Goal: Information Seeking & Learning: Compare options

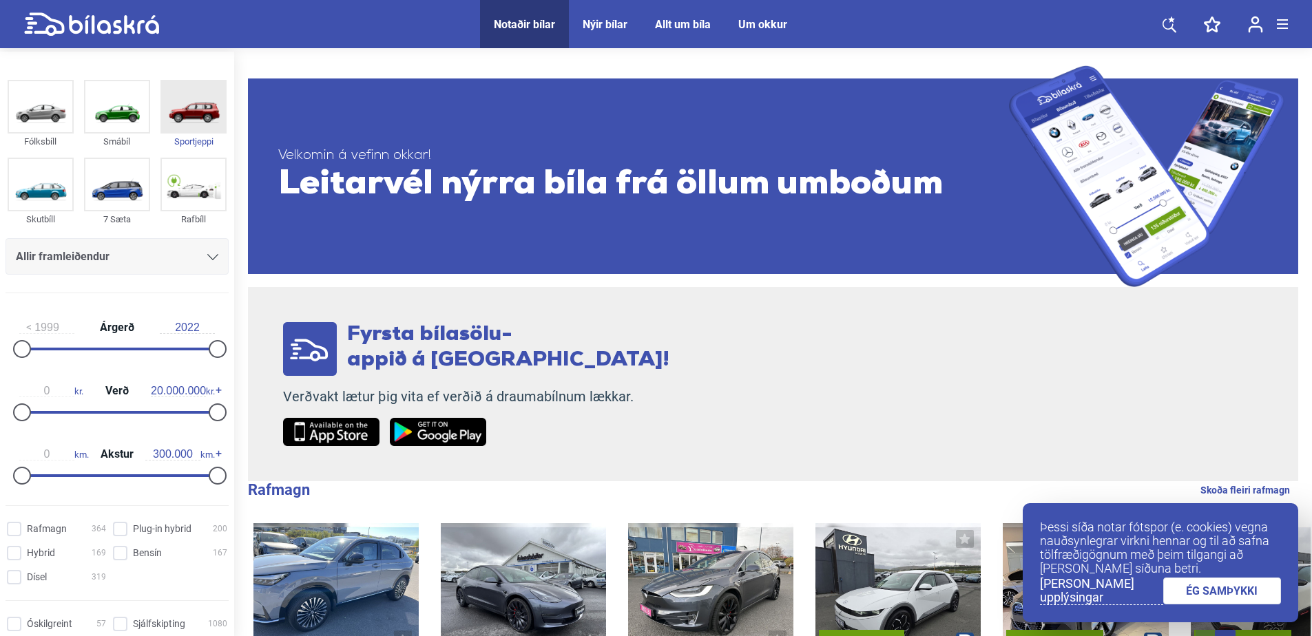
click at [186, 115] on img at bounding box center [193, 106] width 63 height 51
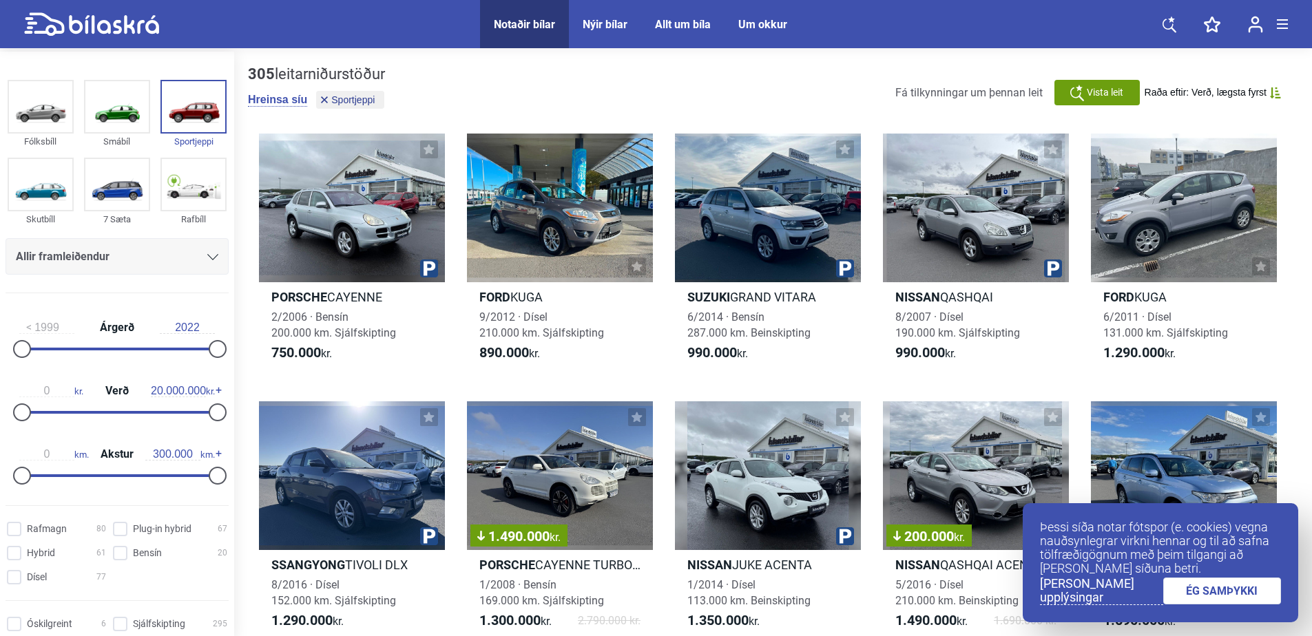
click at [1240, 589] on link "ÉG SAMÞYKKI" at bounding box center [1222, 591] width 118 height 27
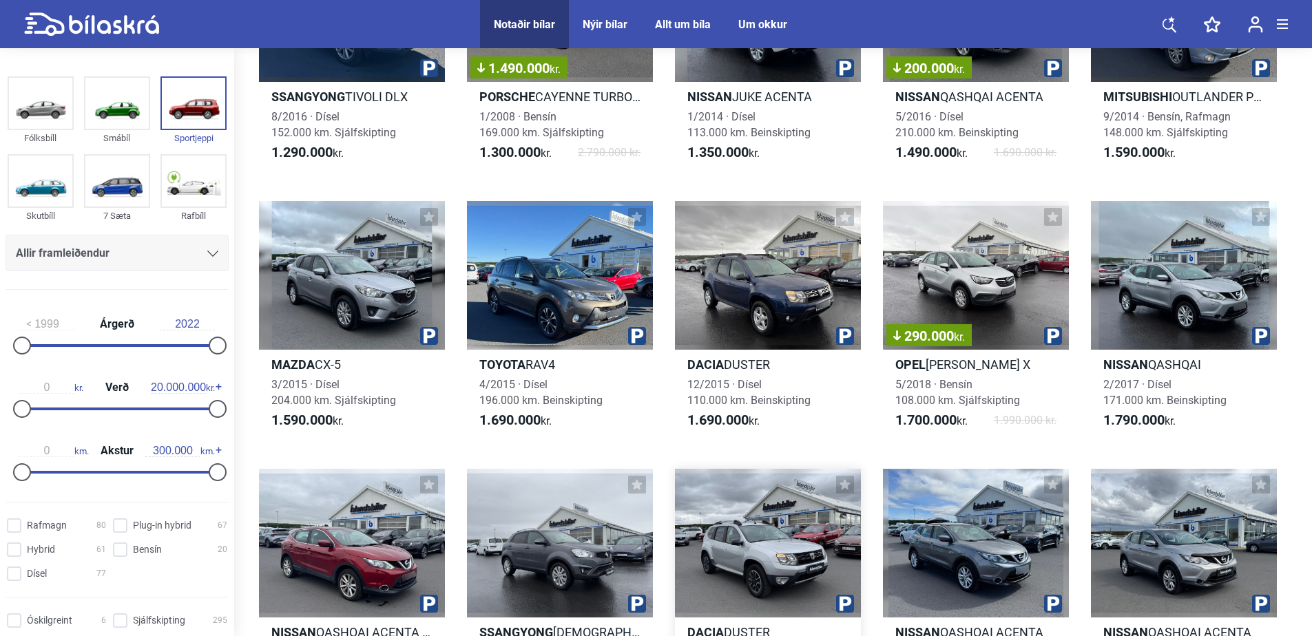
scroll to position [551, 0]
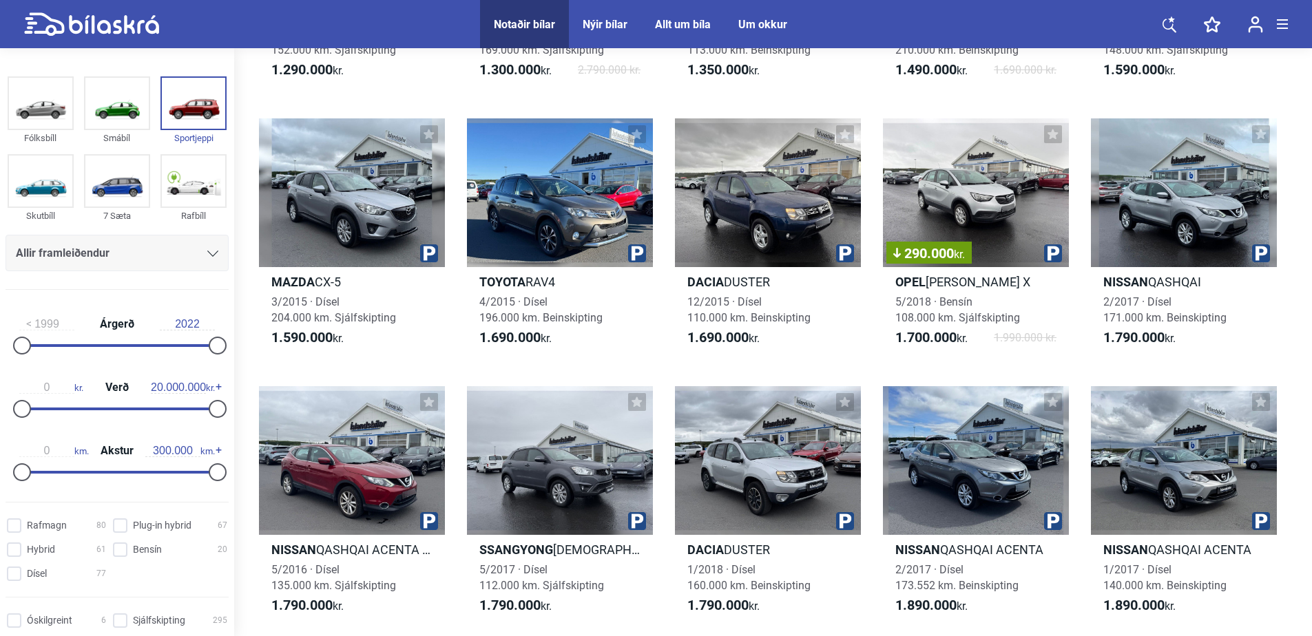
click at [605, 23] on div "Nýir bílar" at bounding box center [605, 24] width 45 height 13
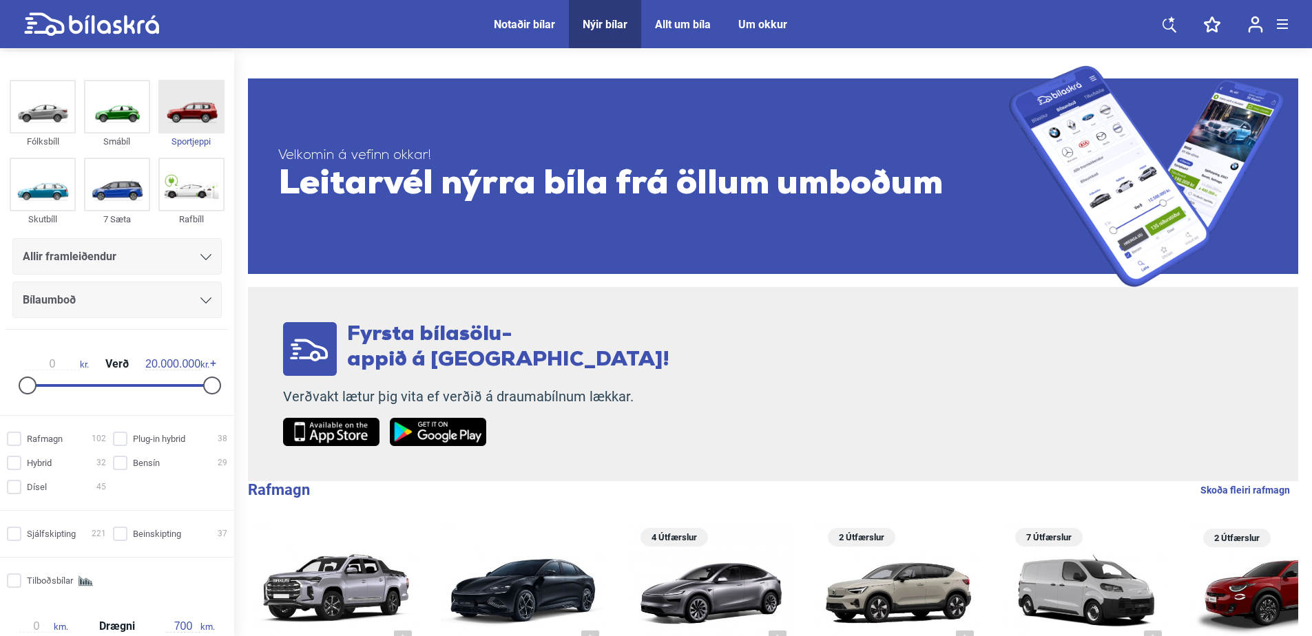
click at [192, 113] on img at bounding box center [191, 106] width 63 height 51
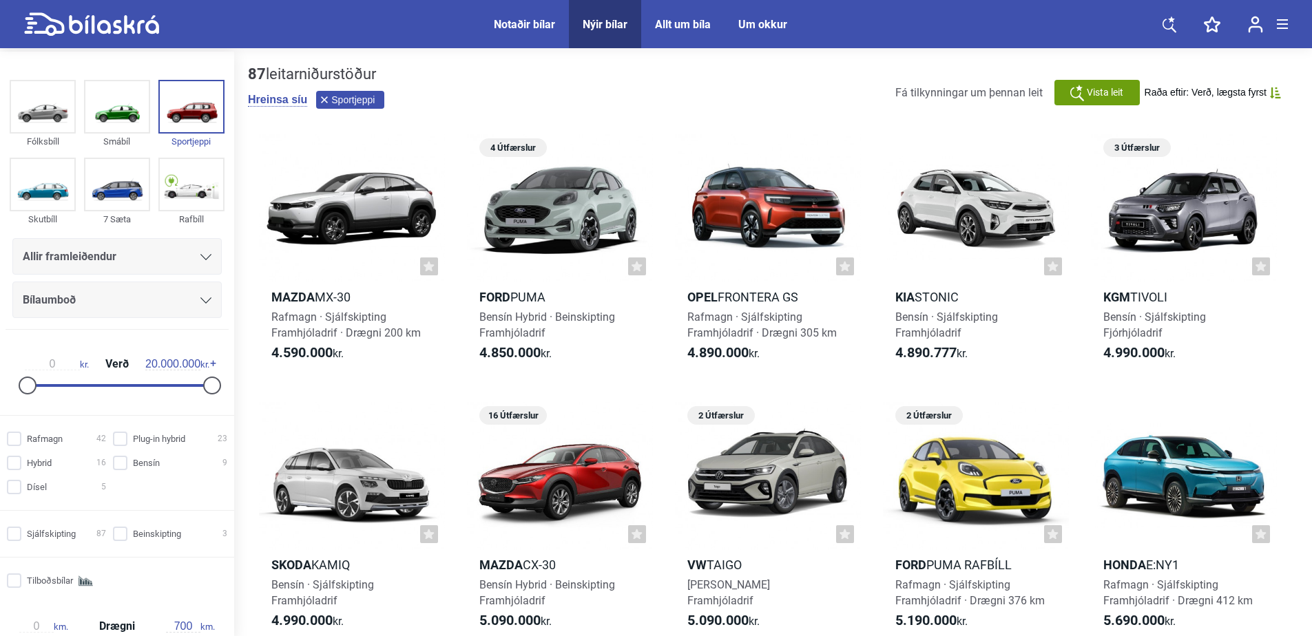
click at [345, 96] on span "Sportjeppi" at bounding box center [352, 100] width 43 height 10
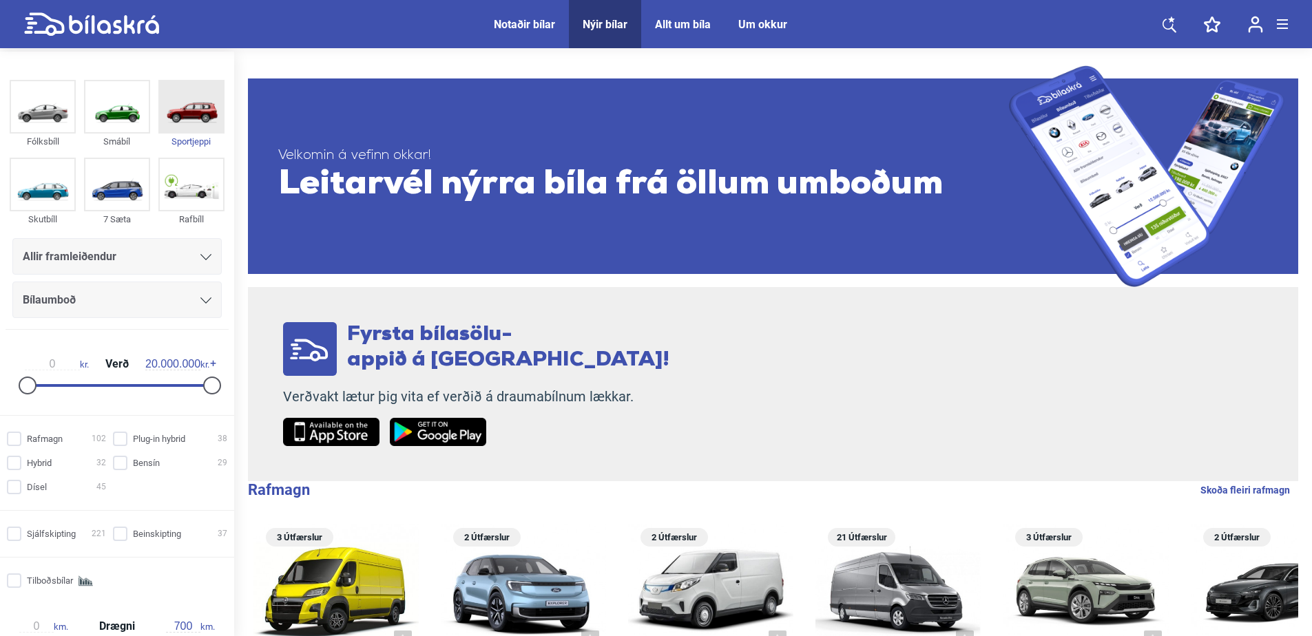
click at [190, 115] on img at bounding box center [191, 106] width 63 height 51
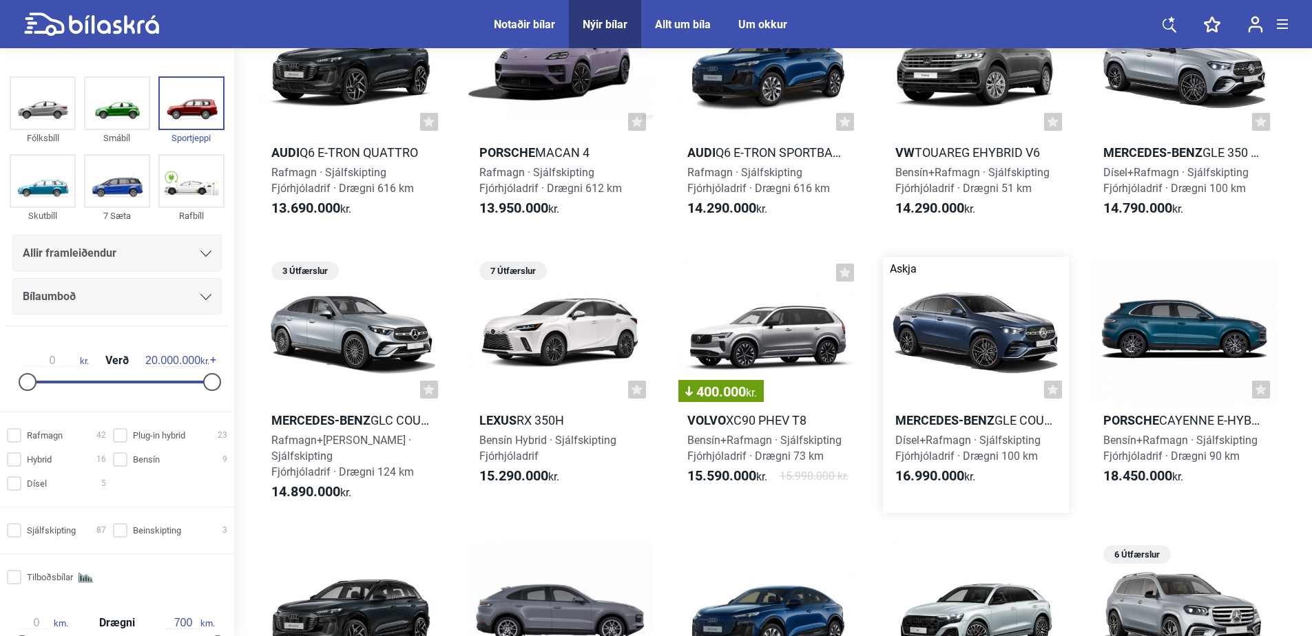
scroll to position [4132, 0]
